Goal: Information Seeking & Learning: Learn about a topic

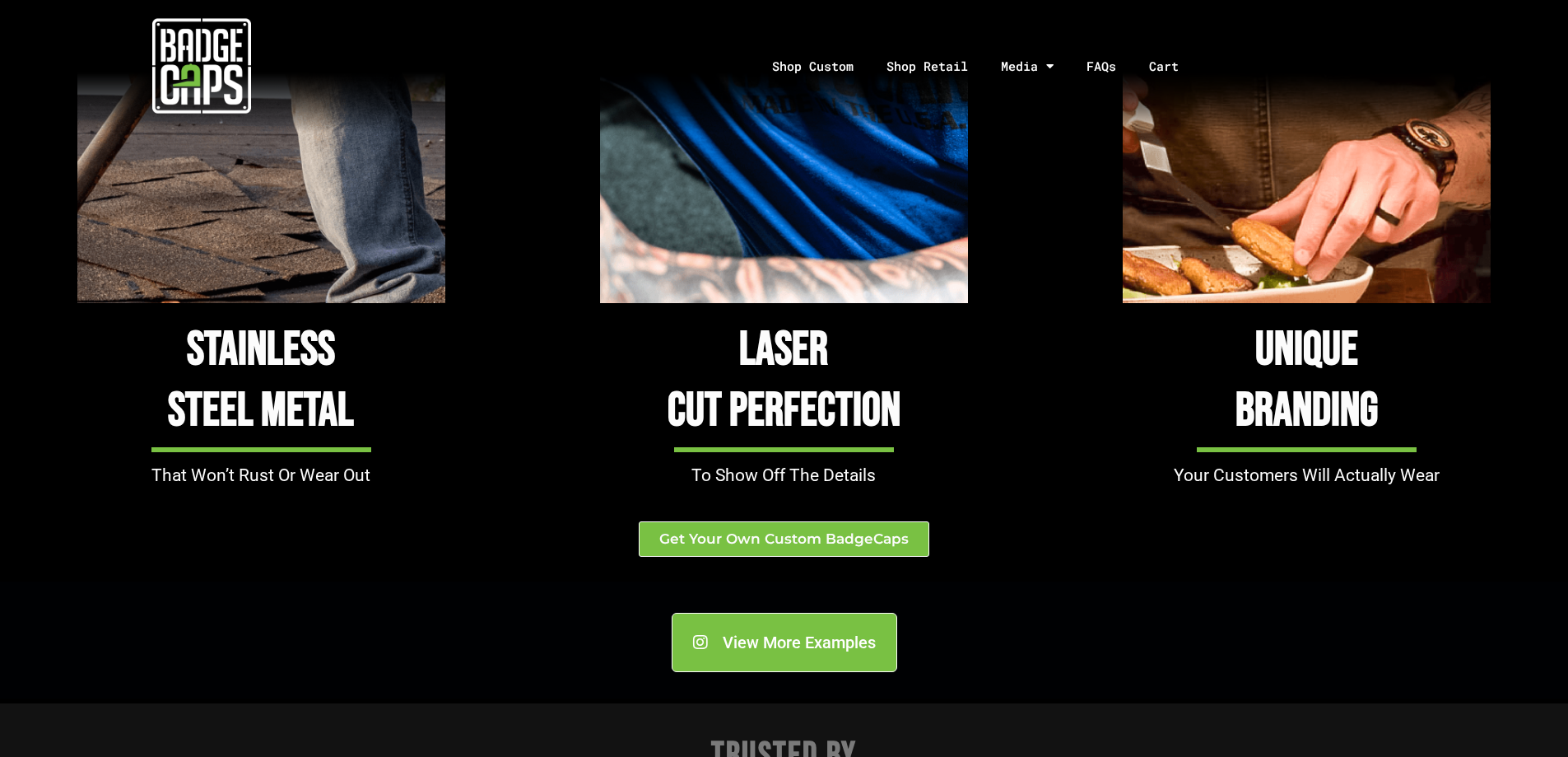
scroll to position [1565, 0]
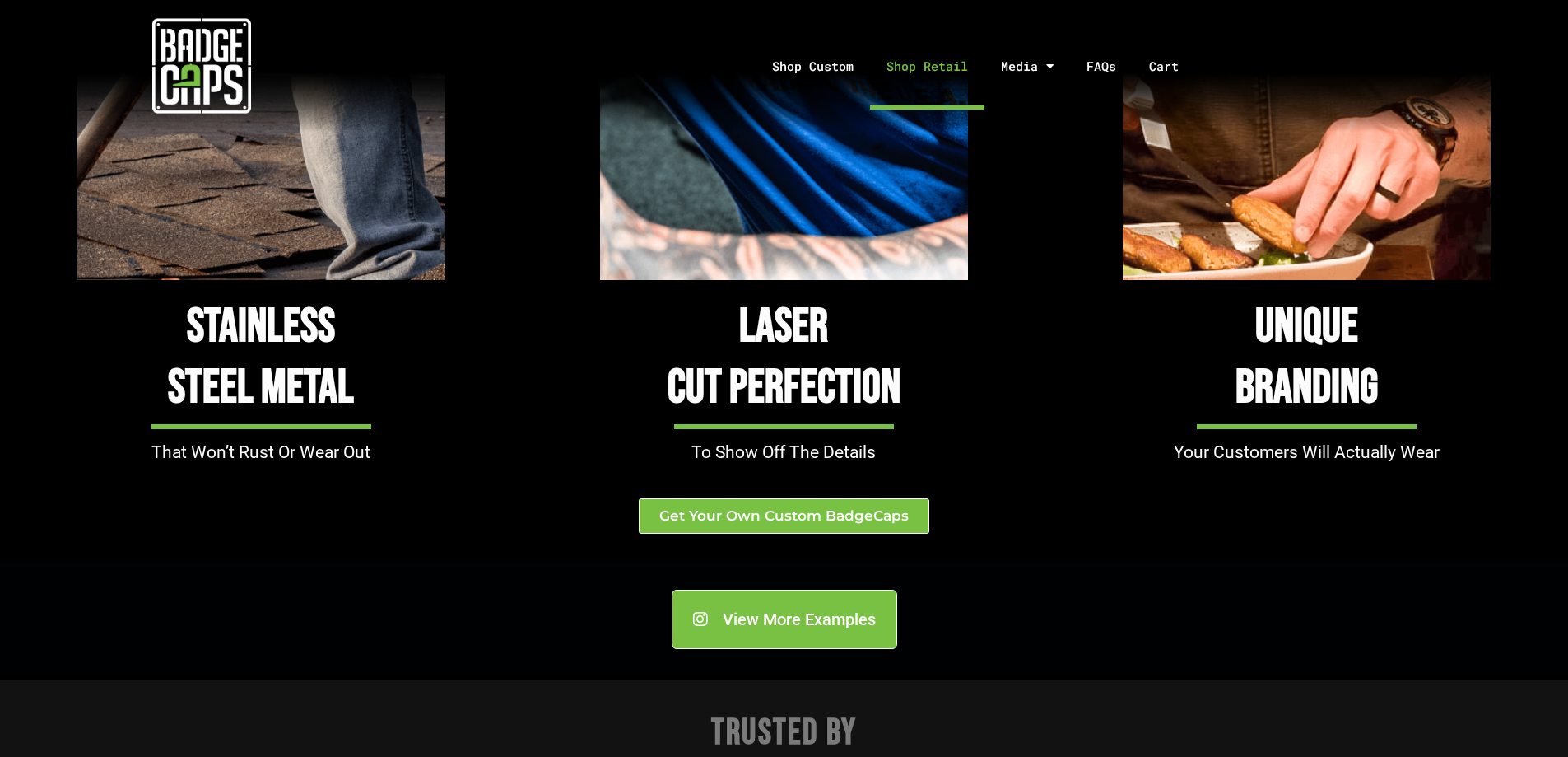
click at [962, 69] on link "Shop Retail" at bounding box center [928, 66] width 115 height 86
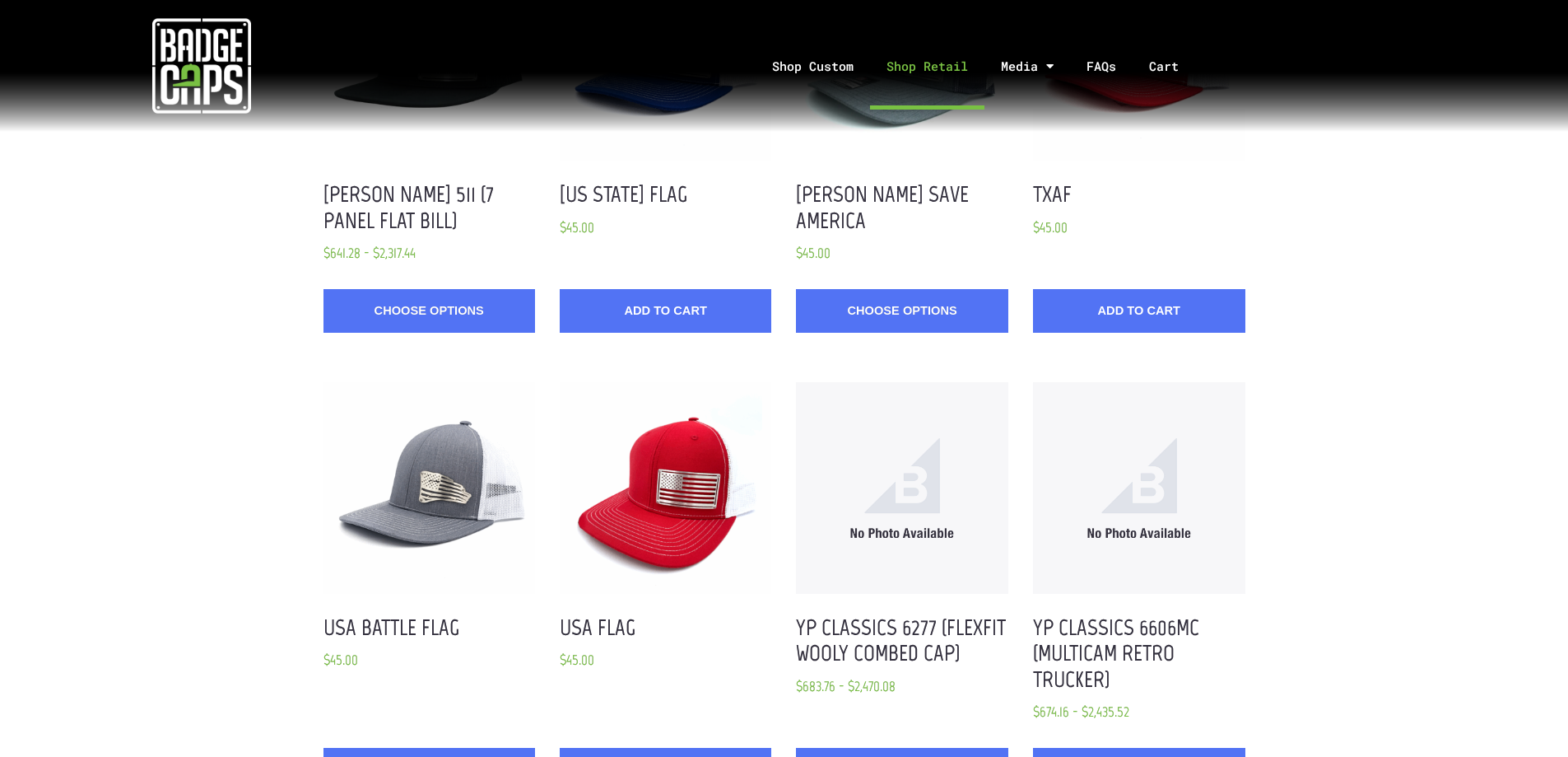
scroll to position [1399, 0]
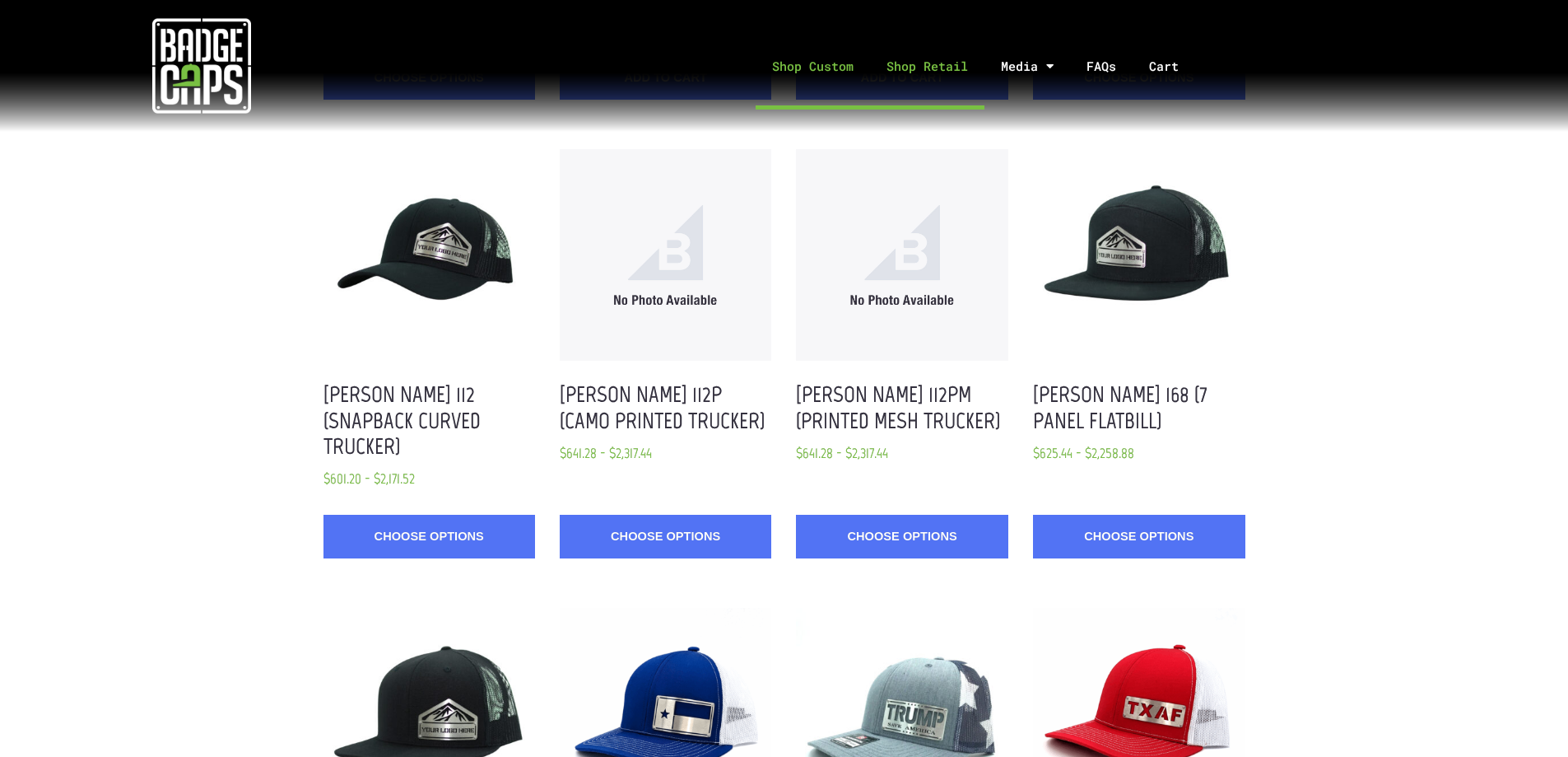
click at [829, 67] on link "Shop Custom" at bounding box center [813, 66] width 115 height 86
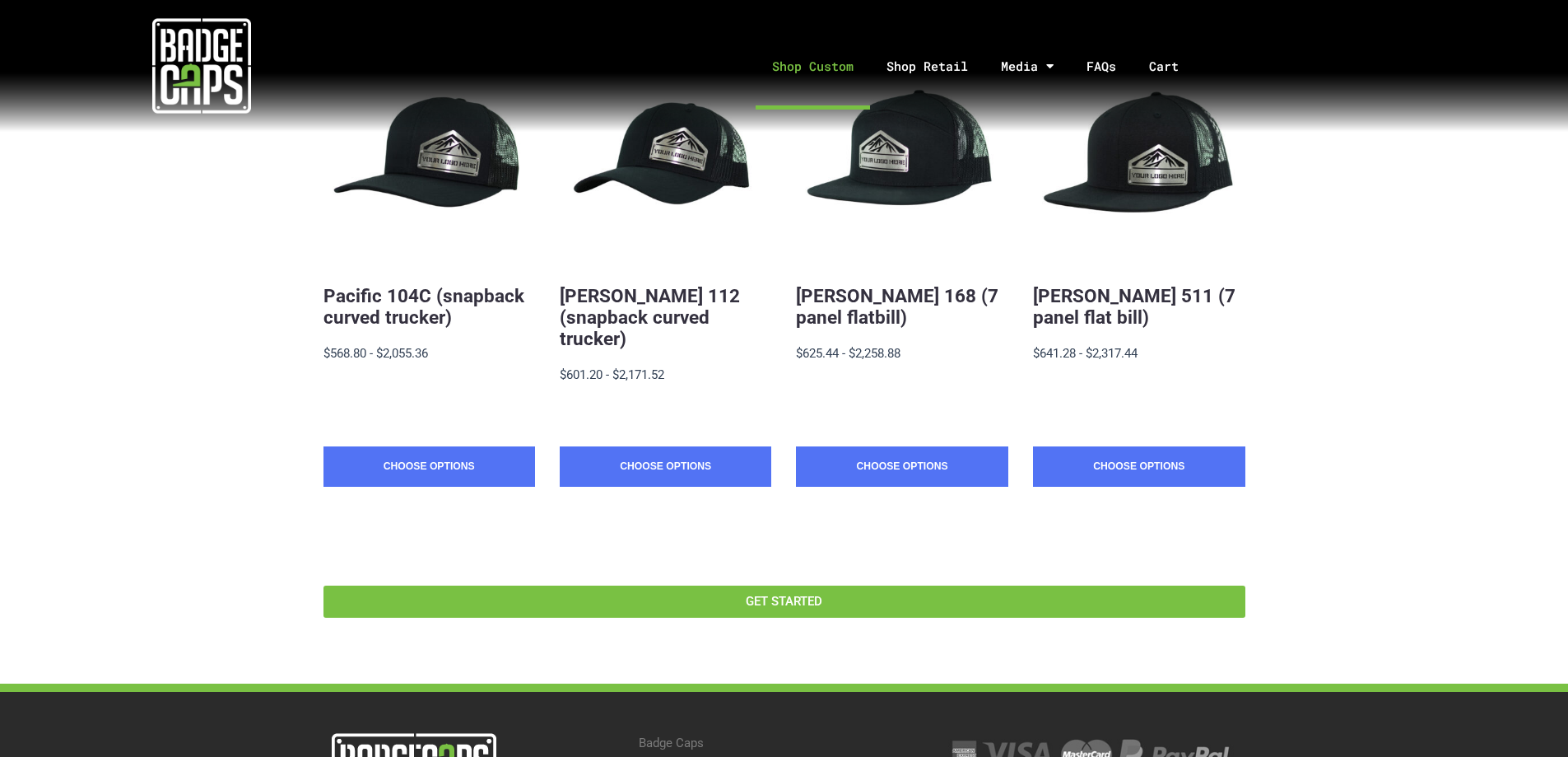
scroll to position [412, 0]
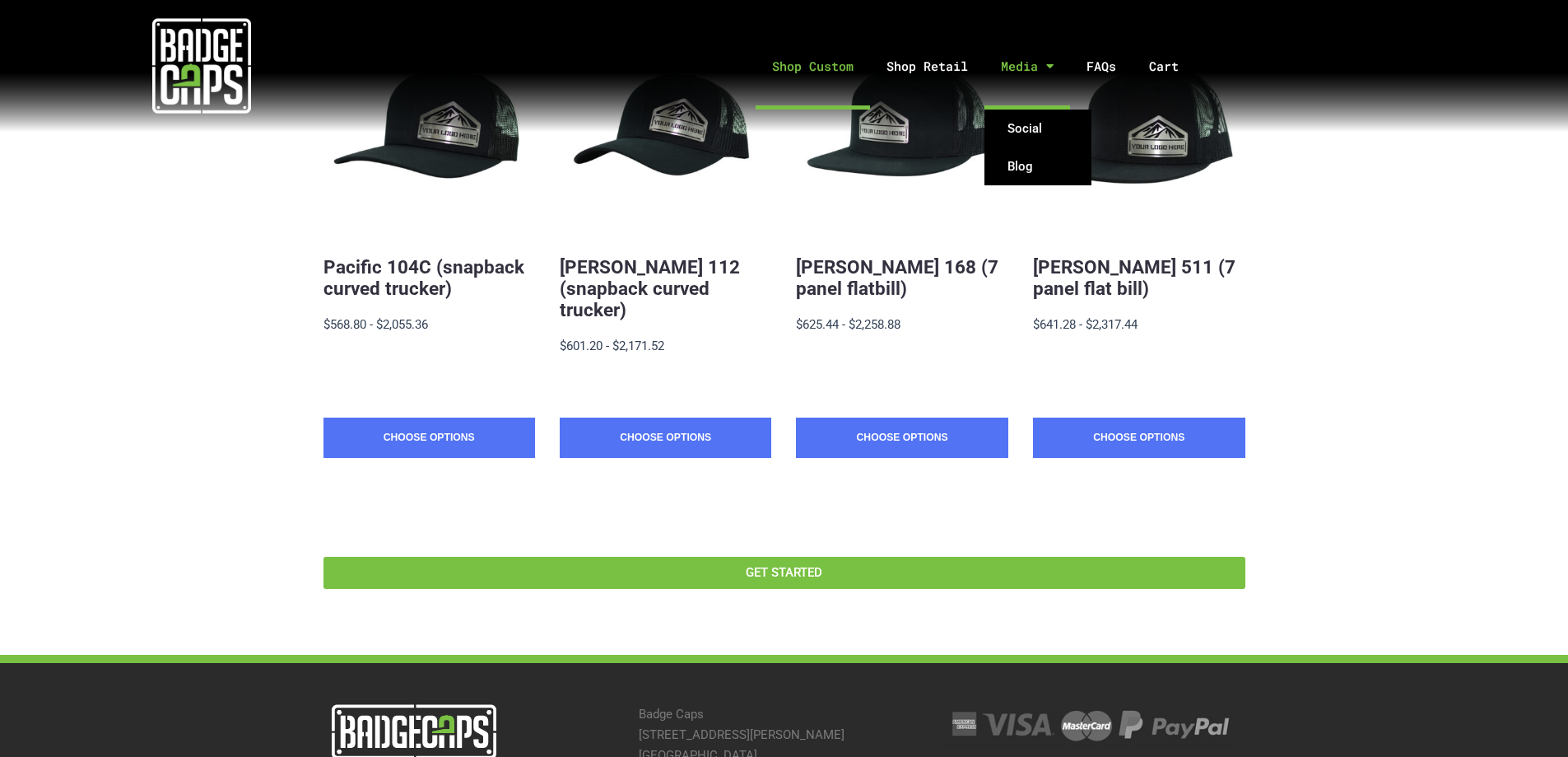
click at [1043, 64] on span "Menu" at bounding box center [1045, 66] width 16 height 29
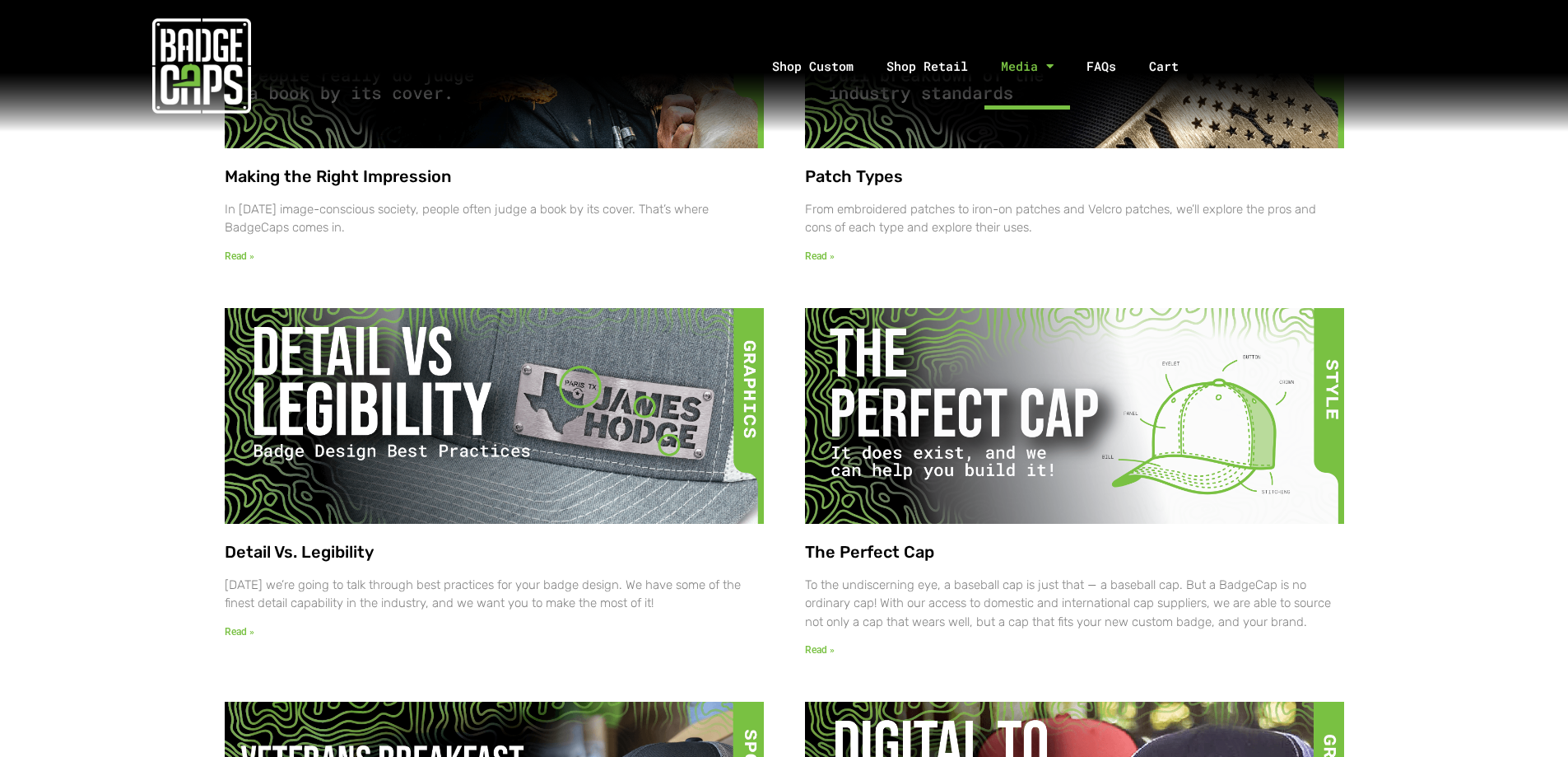
scroll to position [1235, 0]
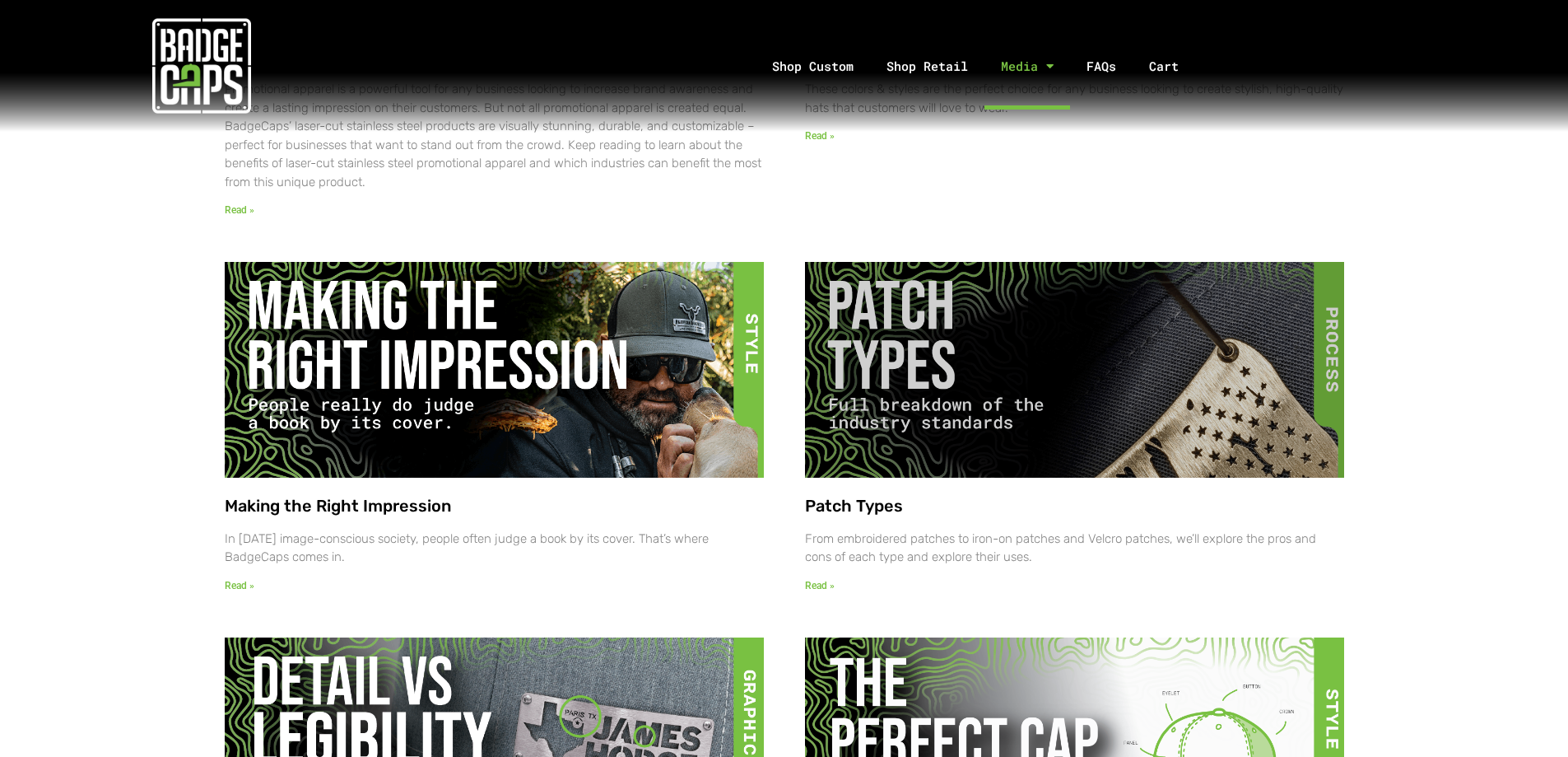
click at [824, 591] on link "Read »" at bounding box center [820, 585] width 30 height 12
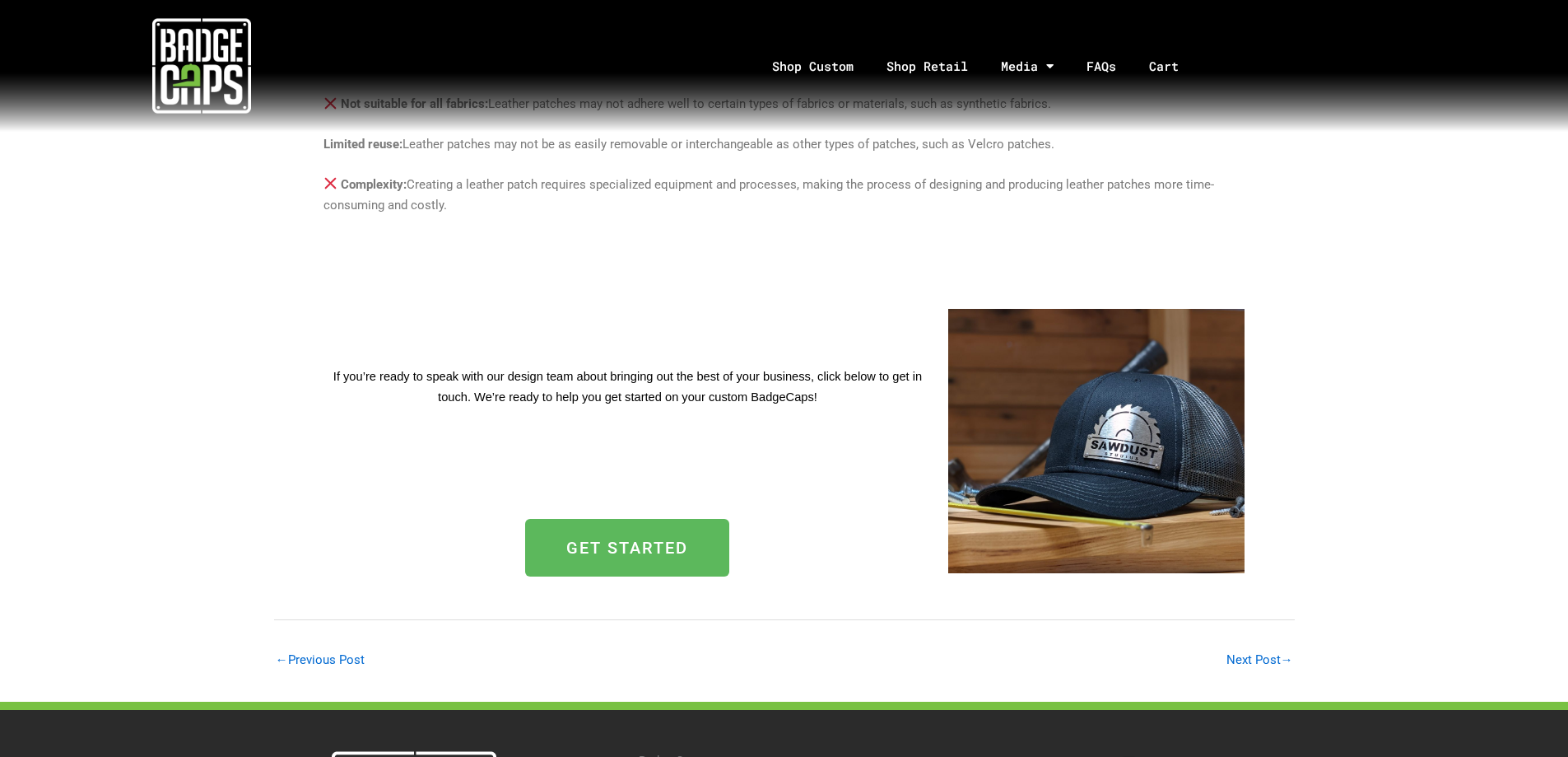
scroll to position [5434, 0]
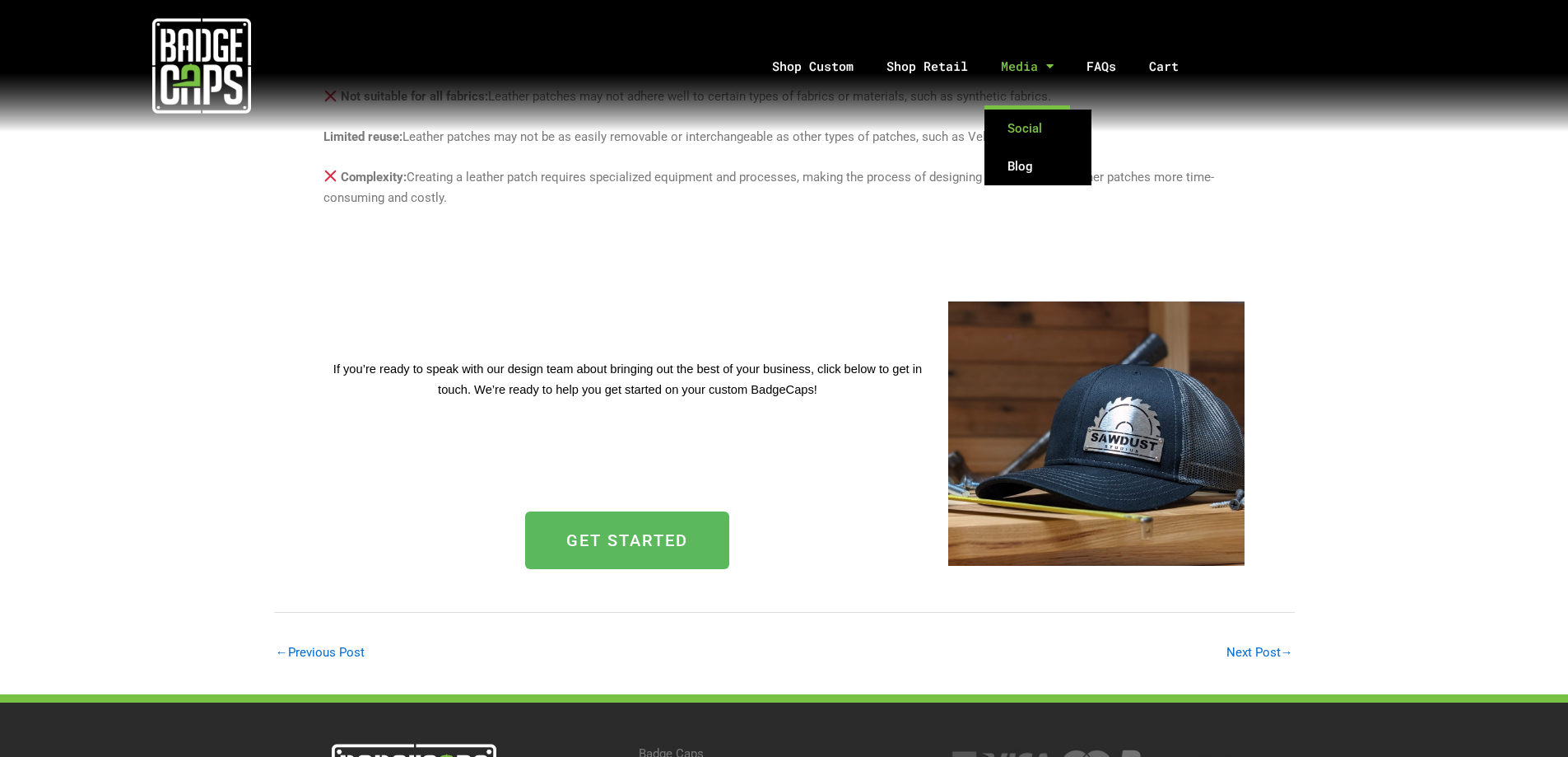
click at [1043, 130] on link "Social" at bounding box center [1038, 128] width 107 height 38
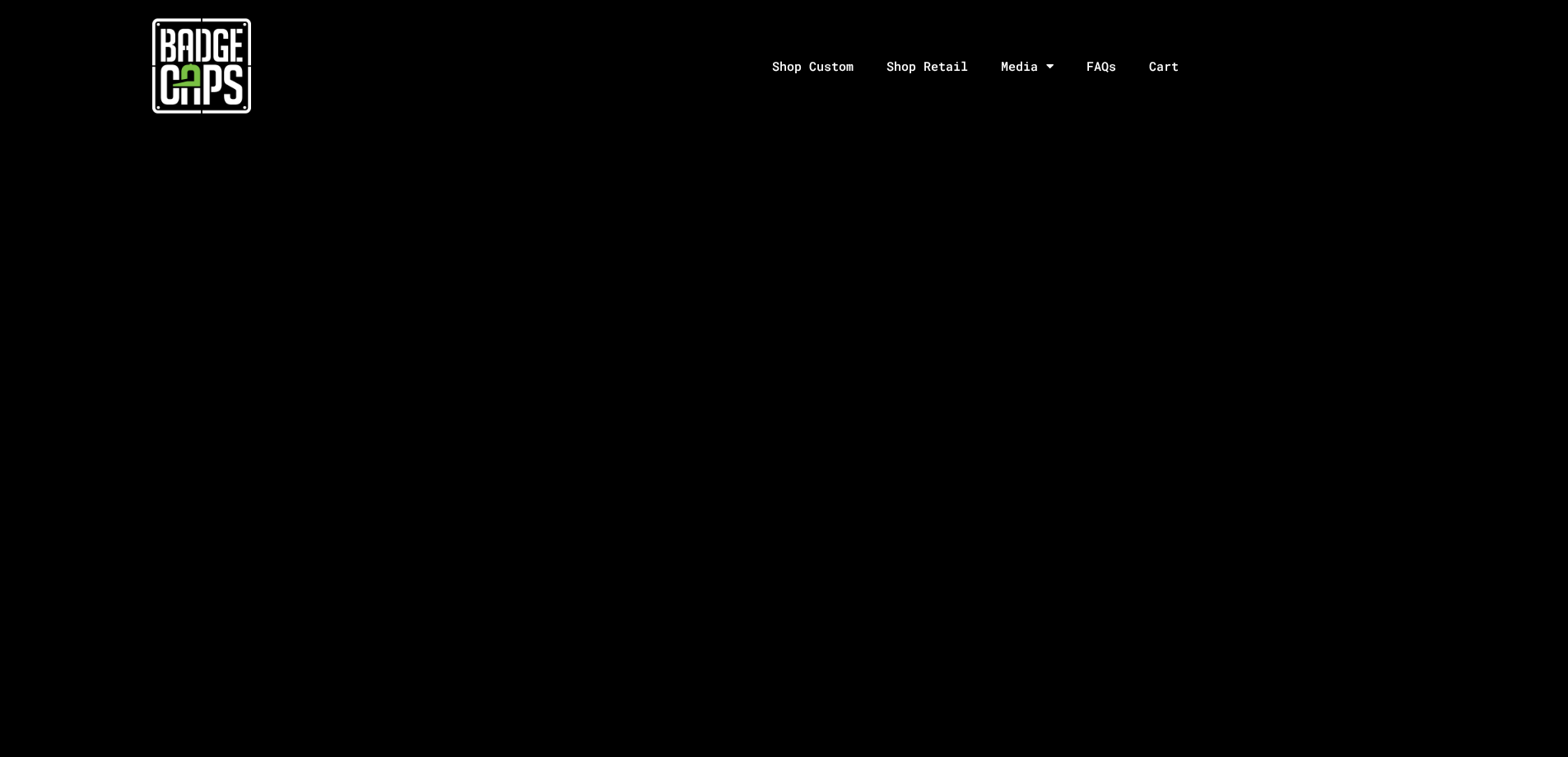
scroll to position [2553, 0]
